Goal: Task Accomplishment & Management: Use online tool/utility

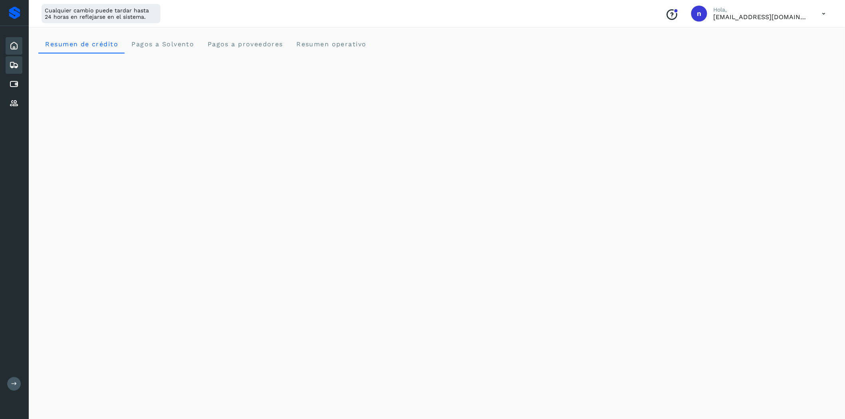
click at [10, 61] on icon at bounding box center [14, 65] width 10 height 10
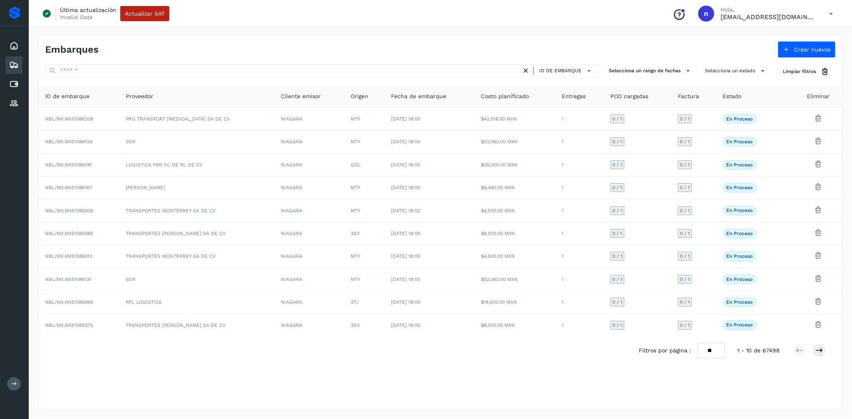
click at [828, 14] on icon at bounding box center [830, 14] width 16 height 16
click at [795, 53] on div "Cerrar sesión" at bounding box center [790, 51] width 95 height 15
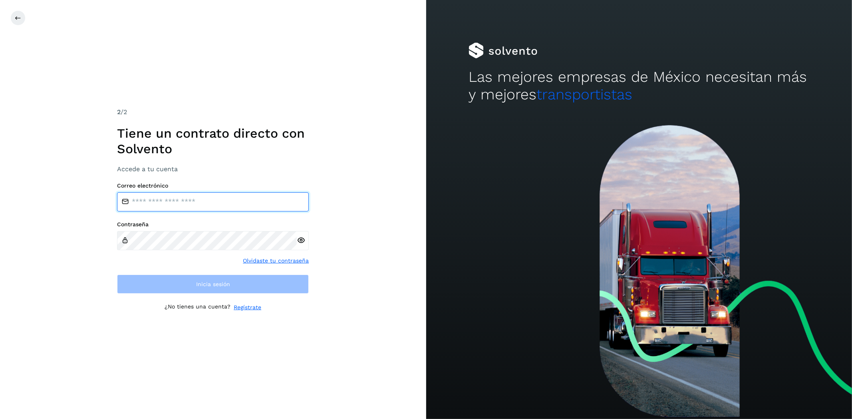
type input "**********"
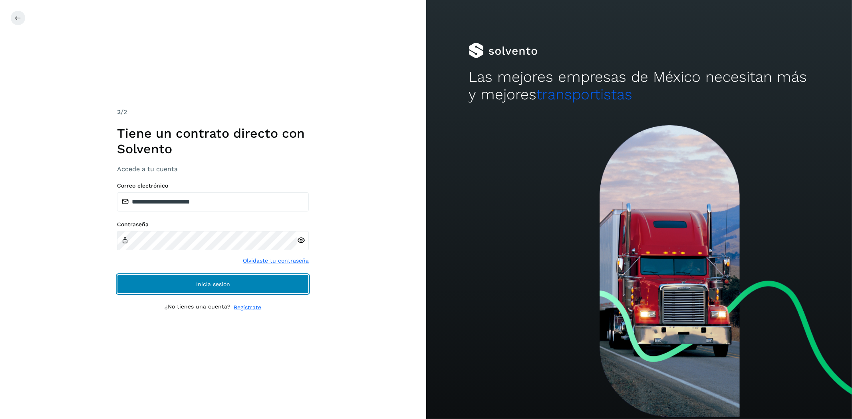
click at [240, 285] on button "Inicia sesión" at bounding box center [213, 284] width 192 height 19
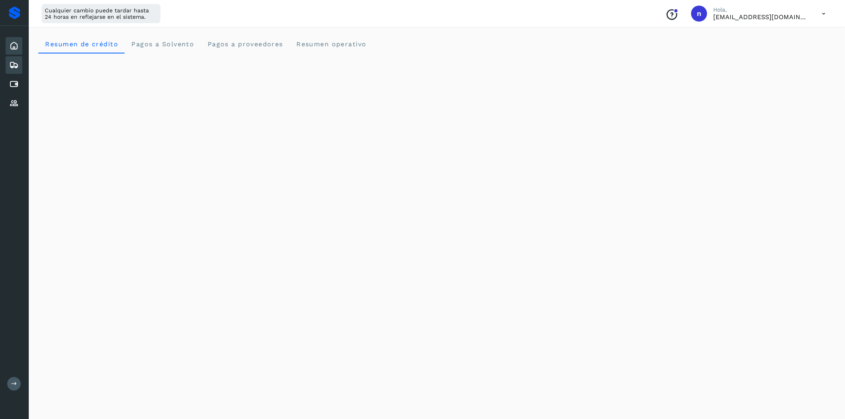
click at [11, 66] on icon at bounding box center [14, 65] width 10 height 10
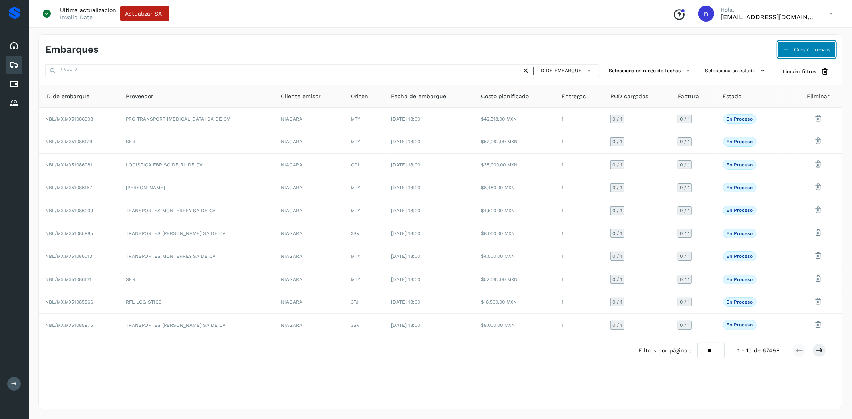
click at [808, 45] on button "Crear nuevos" at bounding box center [806, 49] width 58 height 17
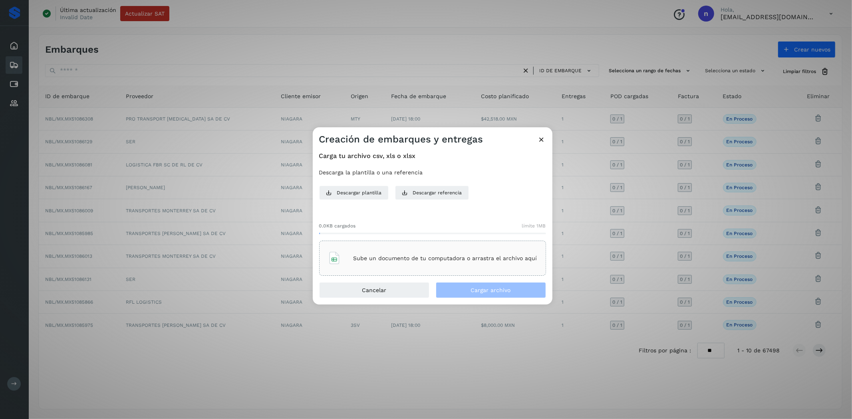
click at [463, 255] on p "Sube un documento de tu computadora o arrastra el archivo aquí" at bounding box center [445, 258] width 184 height 7
click at [474, 296] on button "Cargar archivo" at bounding box center [491, 290] width 110 height 16
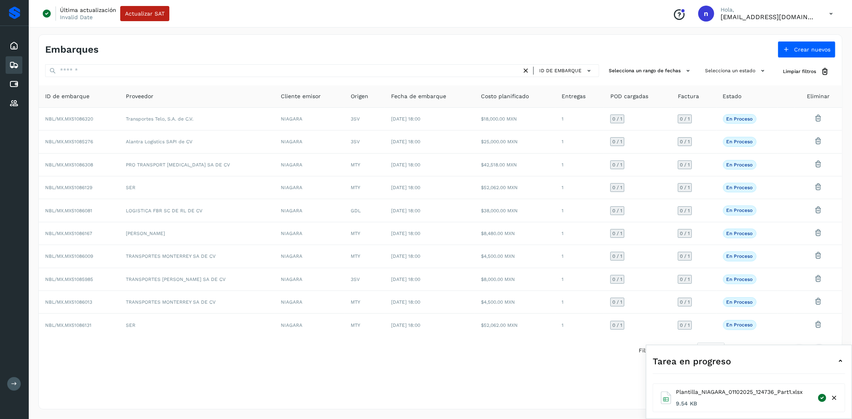
click at [823, 361] on div "Tarea en progreso" at bounding box center [748, 361] width 192 height 19
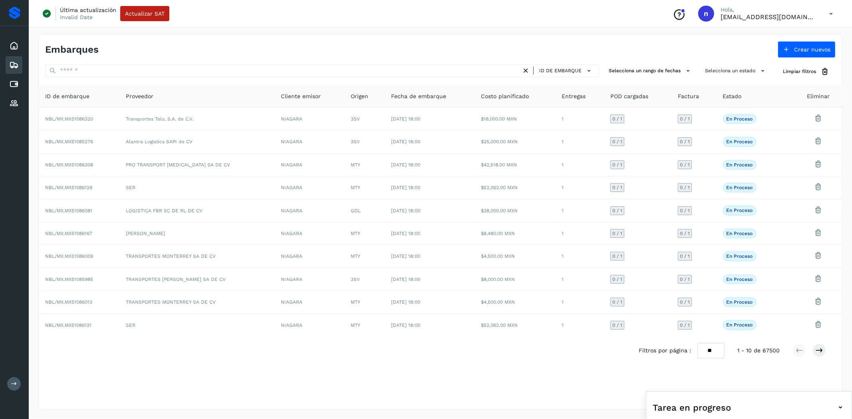
click at [830, 13] on icon at bounding box center [830, 14] width 16 height 16
click at [763, 49] on div "Cerrar sesión" at bounding box center [790, 51] width 95 height 15
